Goal: Task Accomplishment & Management: Complete application form

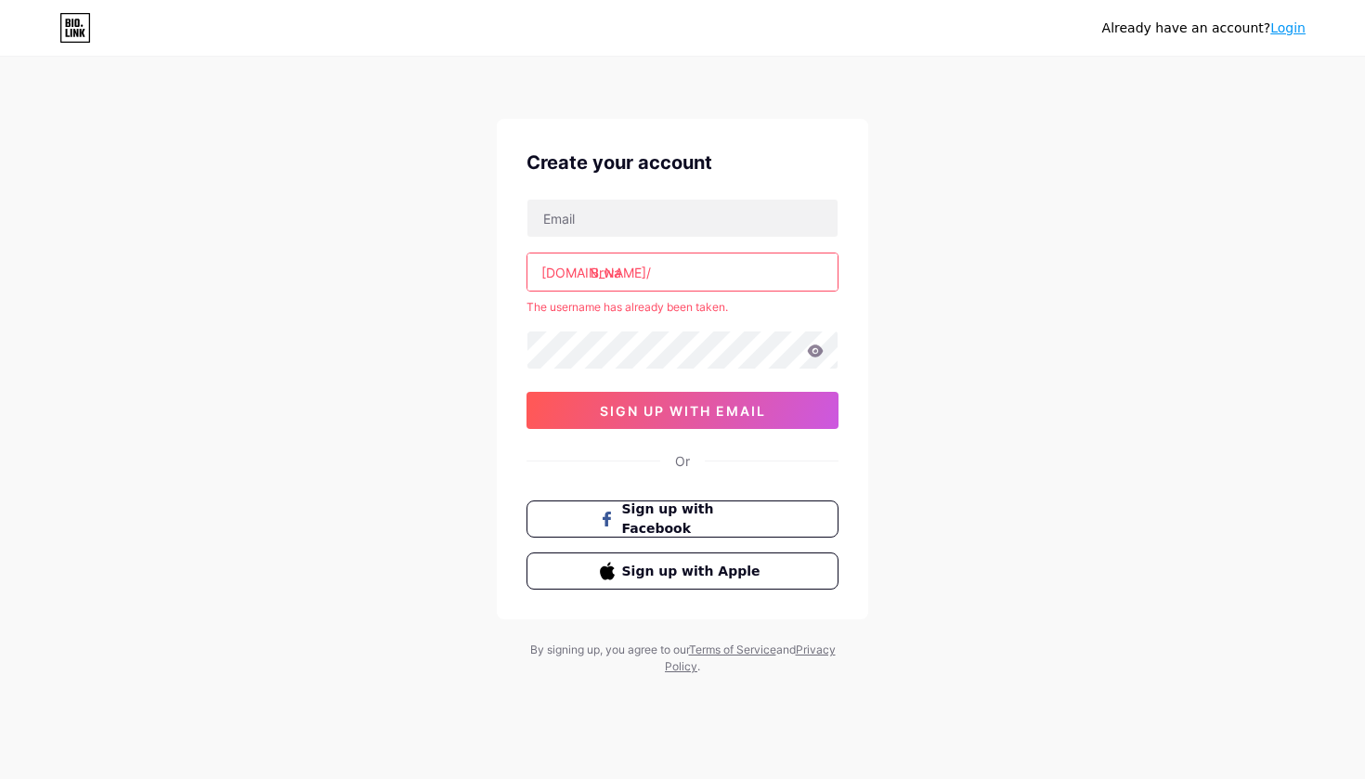
click at [651, 267] on input "Brwa" at bounding box center [683, 272] width 310 height 37
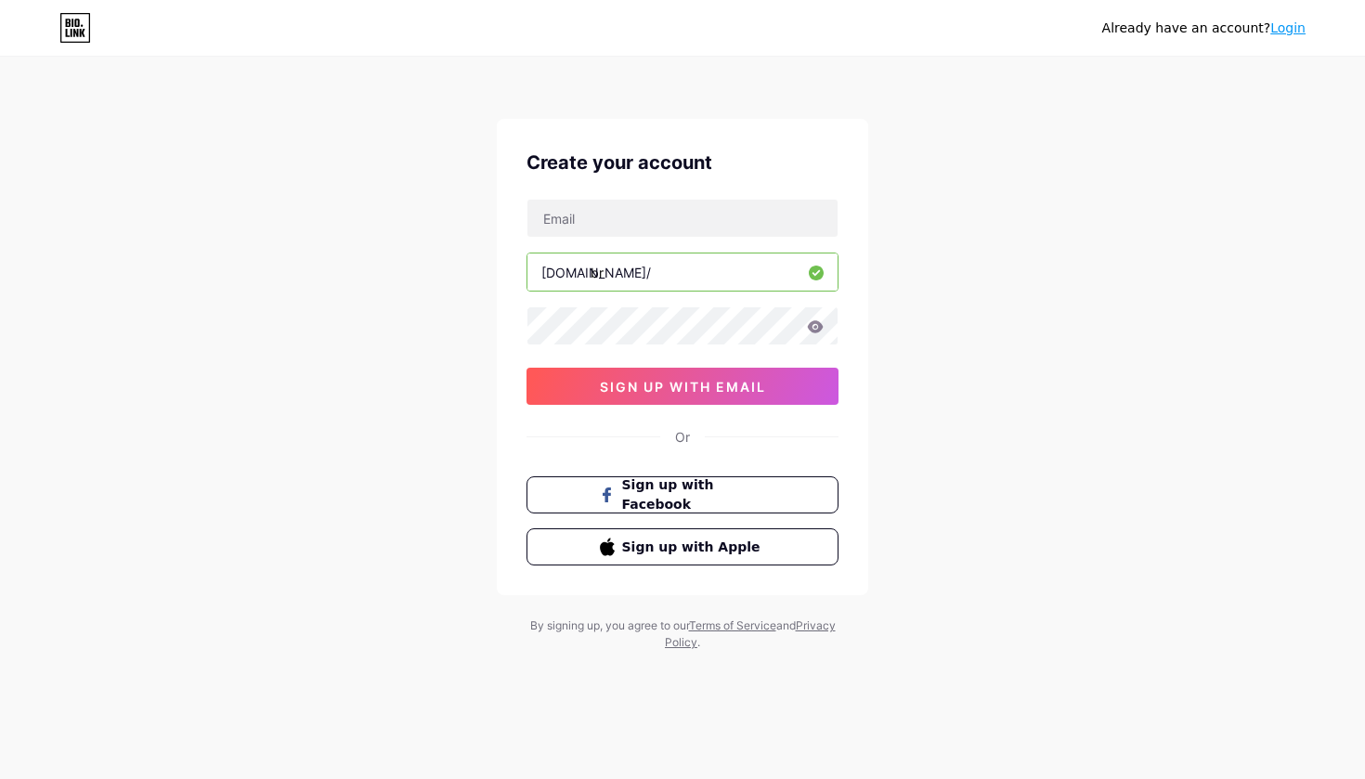
type input "b"
type input "brwagraphic"
click at [697, 228] on input "text" at bounding box center [683, 218] width 310 height 37
drag, startPoint x: 642, startPoint y: 220, endPoint x: 578, endPoint y: 221, distance: 64.1
click at [578, 221] on input "brwagraphic@" at bounding box center [683, 218] width 310 height 37
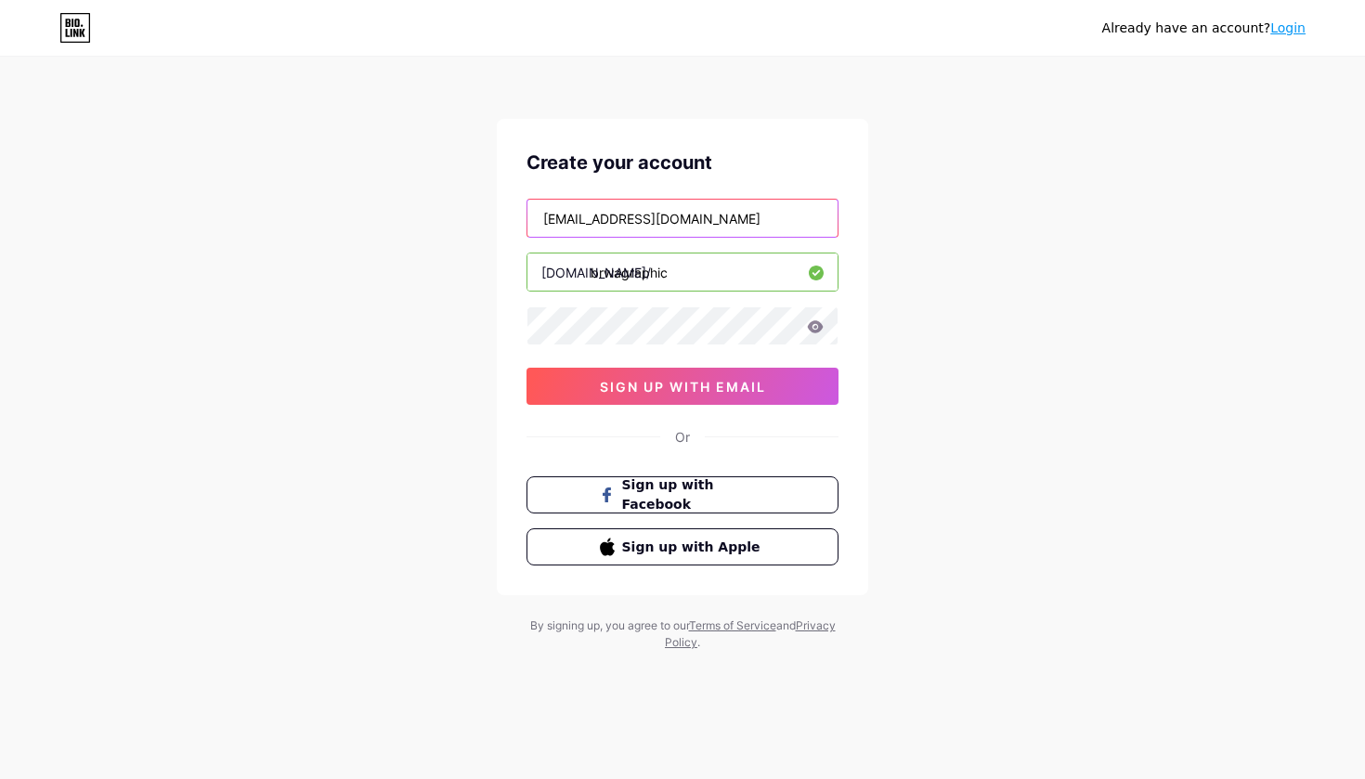
type input "[EMAIL_ADDRESS][DOMAIN_NAME]"
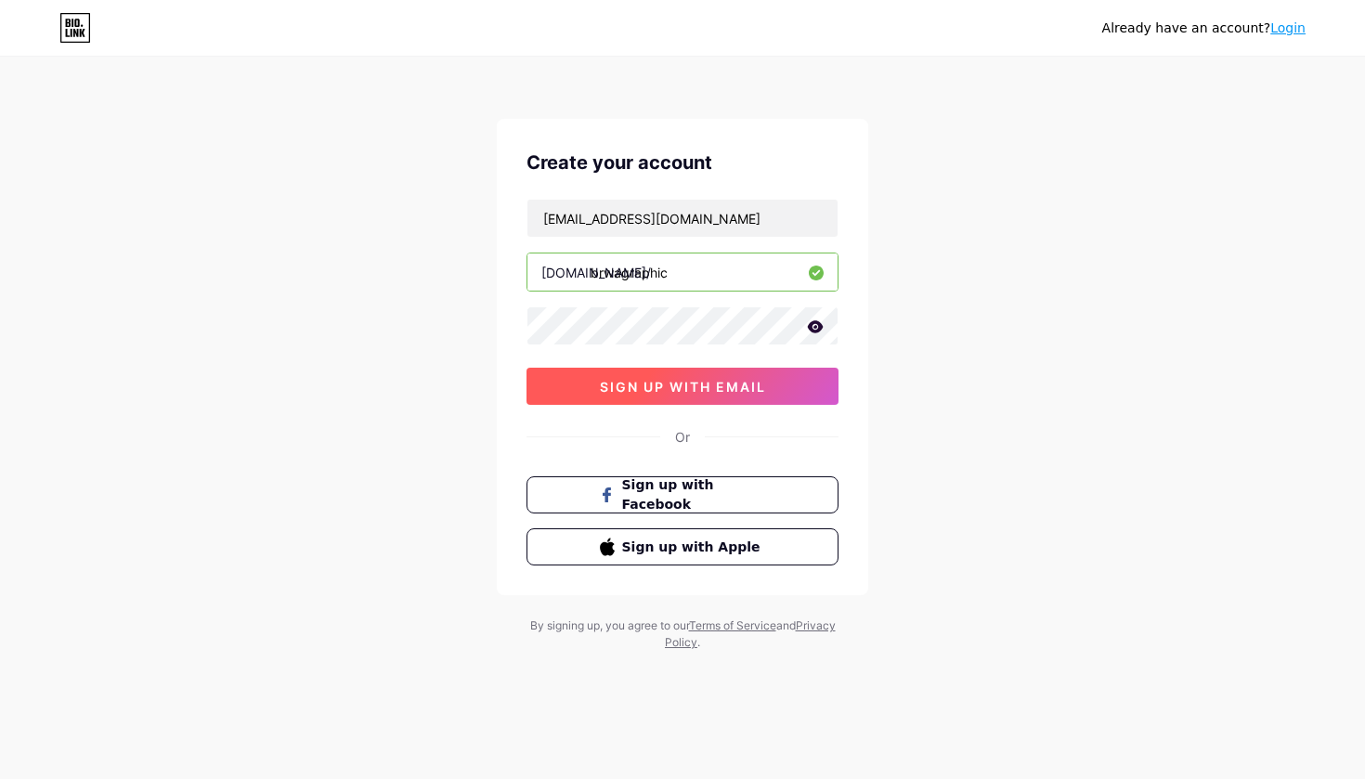
click at [730, 385] on span "sign up with email" at bounding box center [683, 387] width 166 height 16
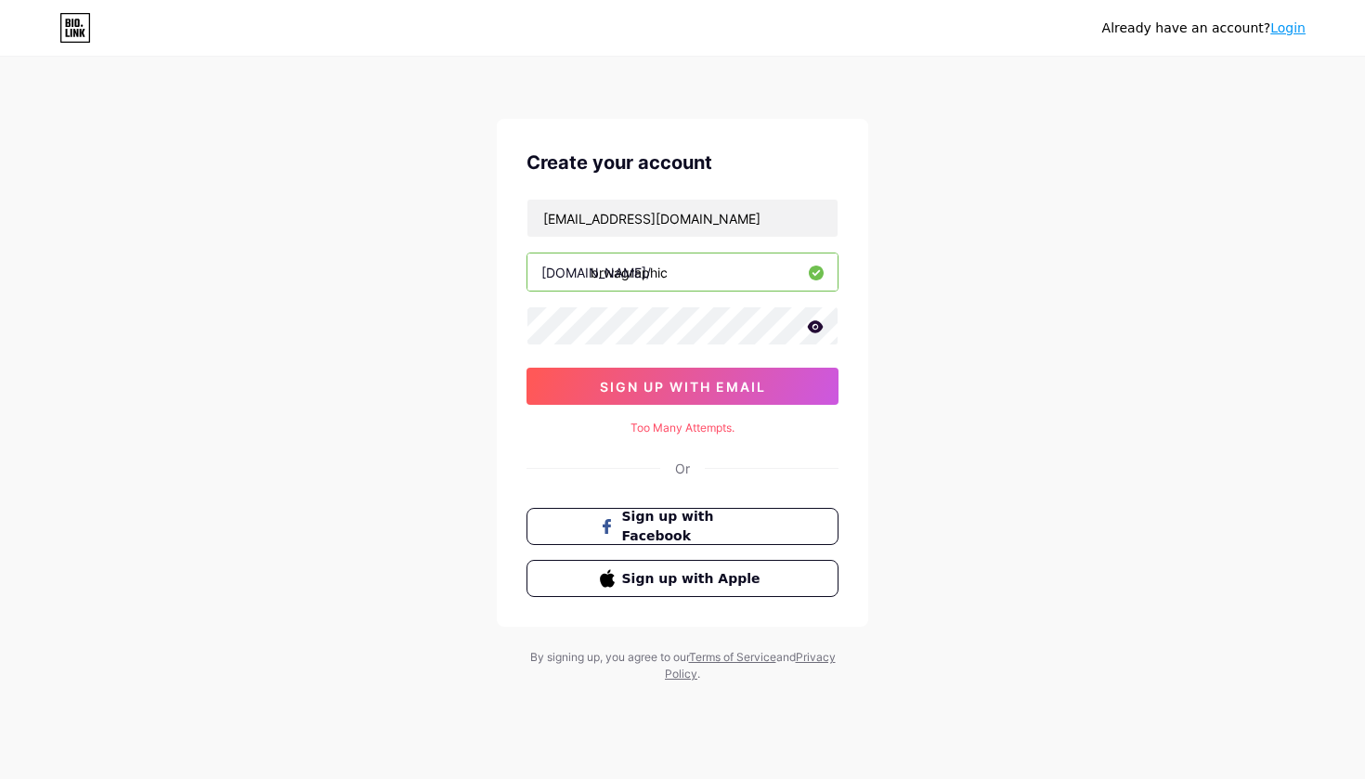
click at [814, 326] on icon at bounding box center [815, 326] width 17 height 13
click at [698, 388] on span "sign up with email" at bounding box center [683, 387] width 166 height 16
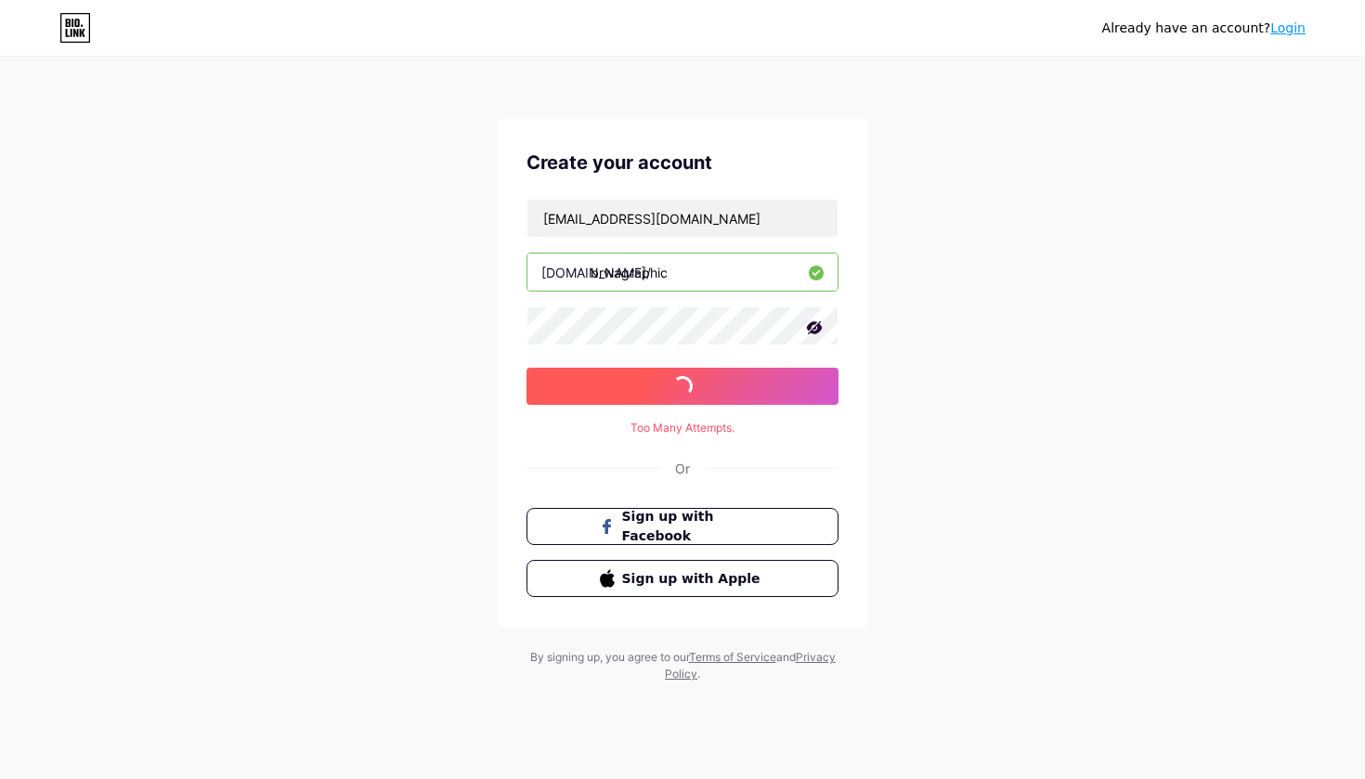
click at [698, 388] on span "sign up with email" at bounding box center [683, 387] width 166 height 16
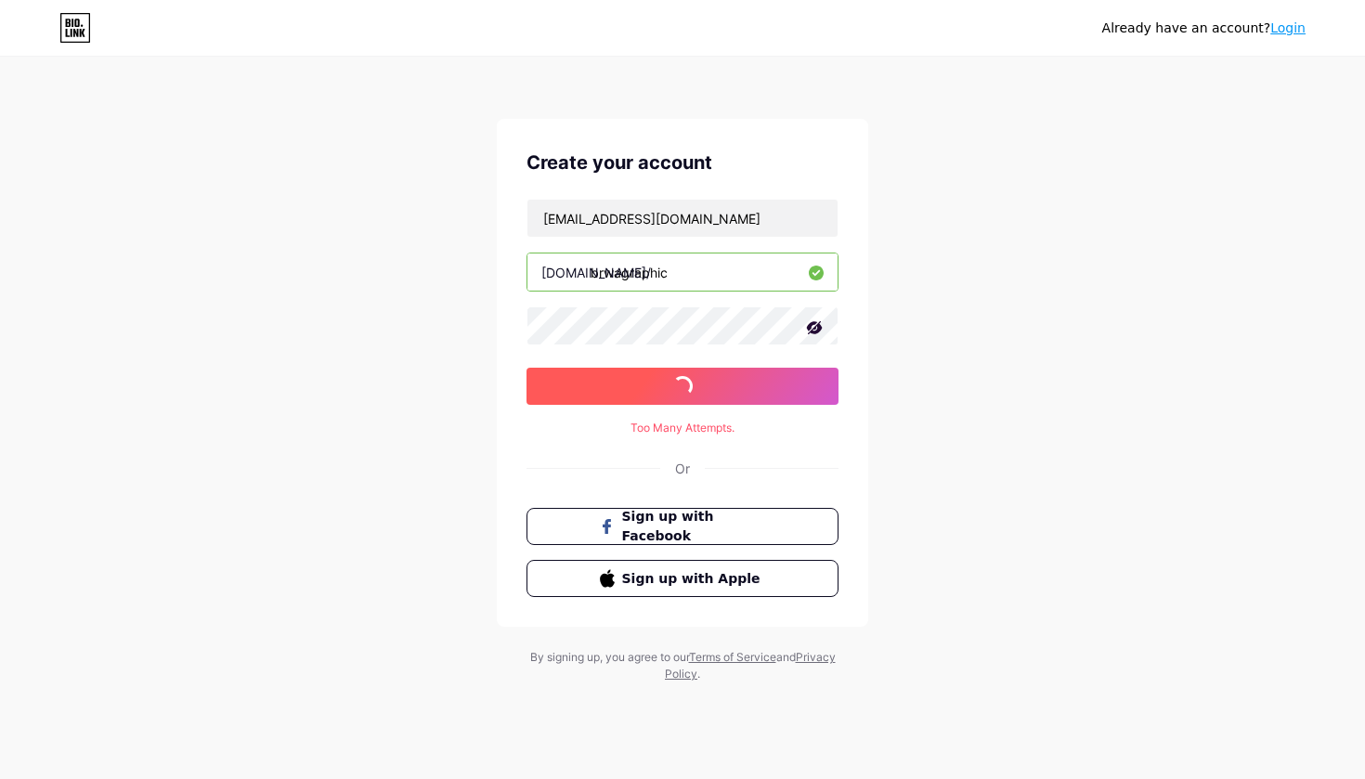
click at [698, 388] on span "sign up with email" at bounding box center [683, 387] width 166 height 16
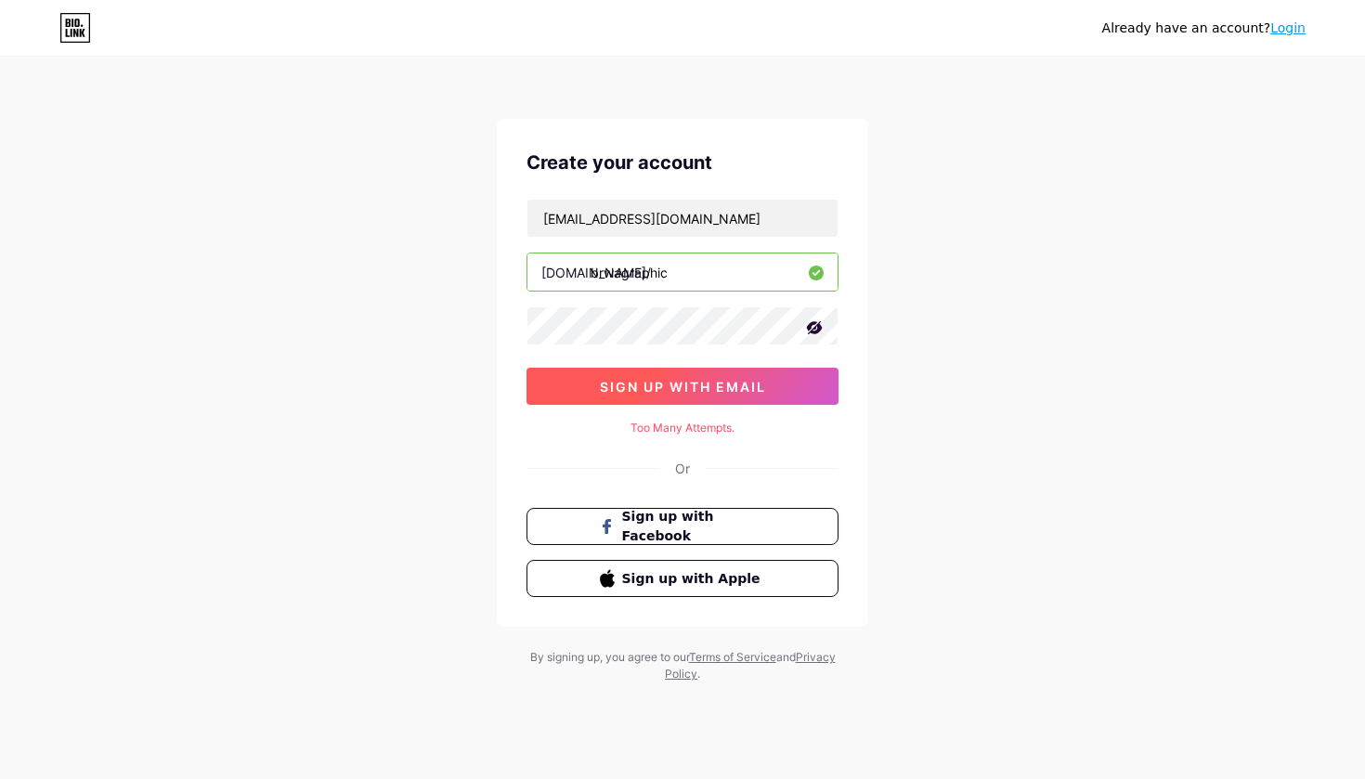
click at [698, 388] on span "sign up with email" at bounding box center [683, 387] width 166 height 16
